Goal: Obtain resource: Download file/media

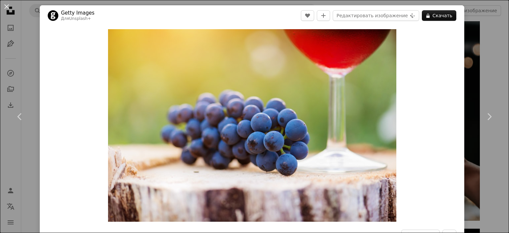
scroll to position [66, 0]
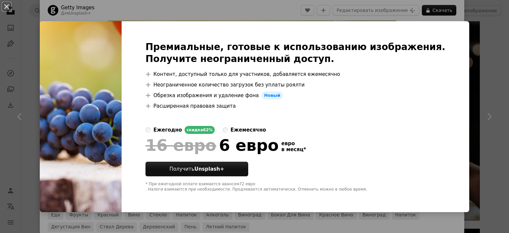
drag, startPoint x: 4, startPoint y: 4, endPoint x: 17, endPoint y: 6, distance: 12.7
click at [5, 4] on button "An X shape" at bounding box center [7, 7] width 8 height 8
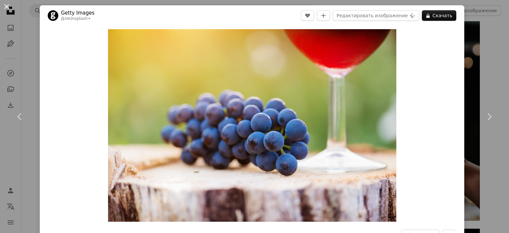
click at [8, 4] on button "An X shape" at bounding box center [7, 7] width 8 height 8
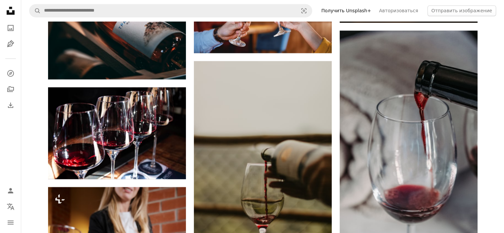
scroll to position [3612, 0]
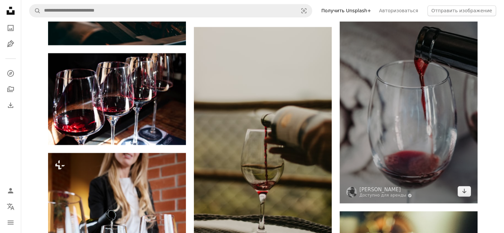
click at [420, 143] on img at bounding box center [409, 99] width 138 height 207
drag, startPoint x: 415, startPoint y: 120, endPoint x: 433, endPoint y: 95, distance: 31.3
click at [433, 95] on img at bounding box center [409, 99] width 138 height 207
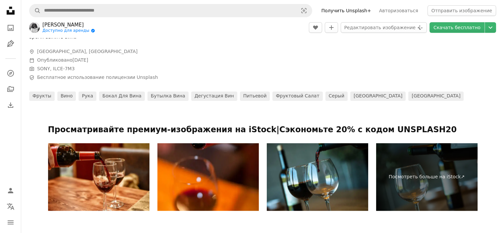
scroll to position [232, 0]
